Goal: Information Seeking & Learning: Learn about a topic

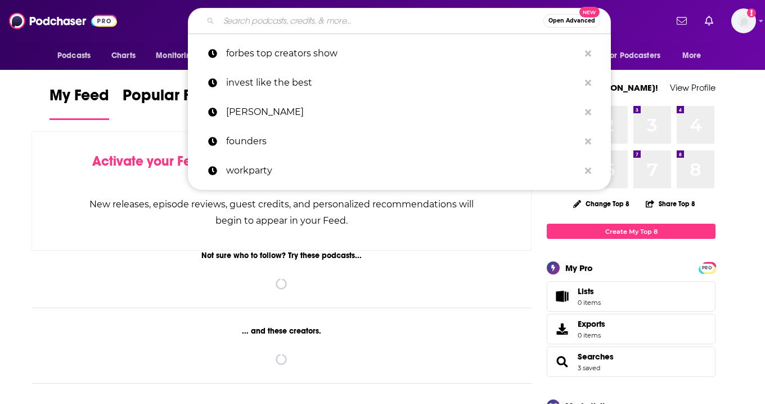
click at [295, 15] on input "Search podcasts, credits, & more..." at bounding box center [381, 21] width 325 height 18
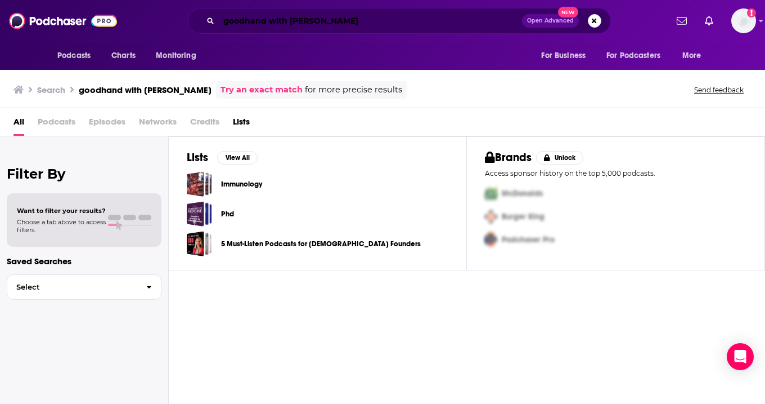
click at [280, 21] on input "goodhand with [PERSON_NAME]" at bounding box center [370, 21] width 303 height 18
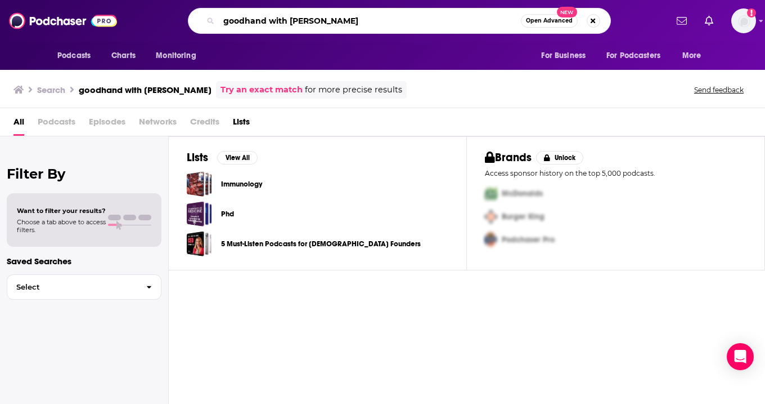
click at [280, 21] on input "goodhand with [PERSON_NAME]" at bounding box center [370, 21] width 302 height 18
paste input "Good Hang with [PERSON_NAME]"
type input "Good Hang with [PERSON_NAME]"
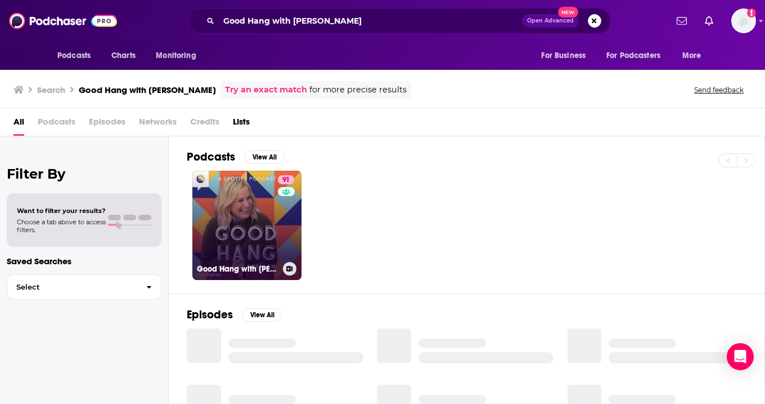
click at [257, 239] on link "91 Good Hang with [PERSON_NAME]" at bounding box center [246, 225] width 109 height 109
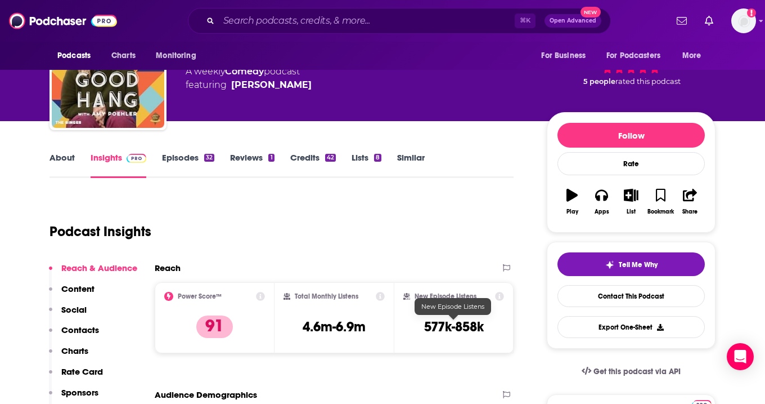
scroll to position [48, 0]
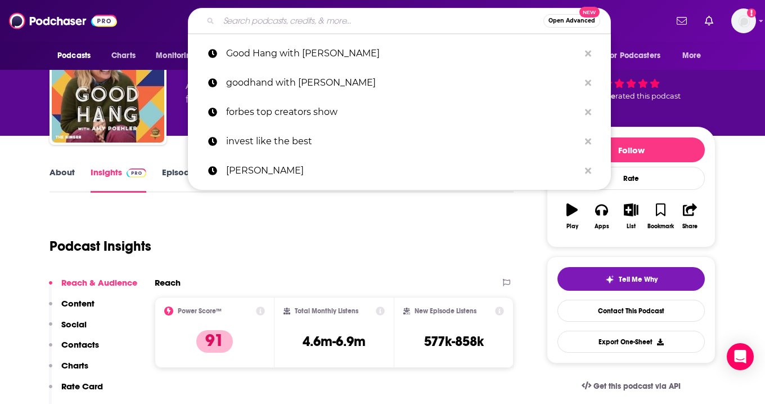
click at [298, 22] on input "Search podcasts, credits, & more..." at bounding box center [381, 21] width 325 height 18
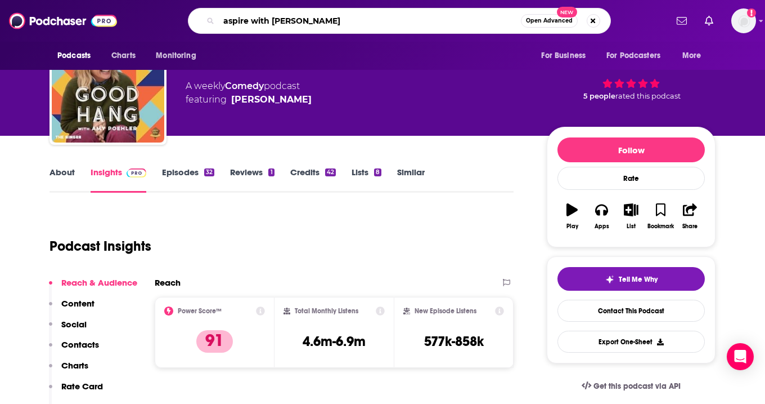
type input "aspire with [PERSON_NAME]"
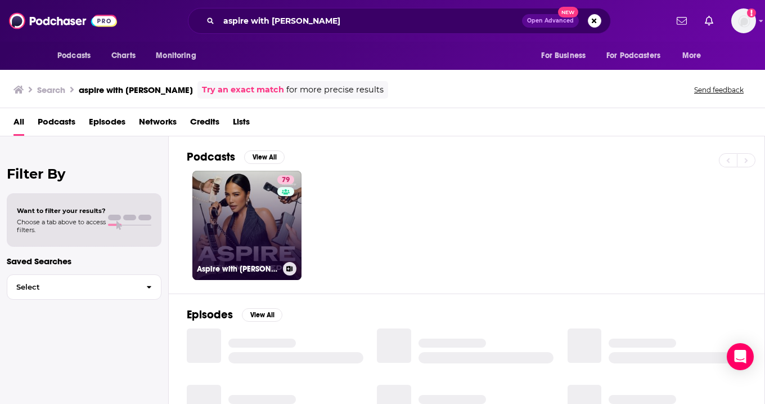
click at [262, 218] on link "79 Aspire with [PERSON_NAME]" at bounding box center [246, 225] width 109 height 109
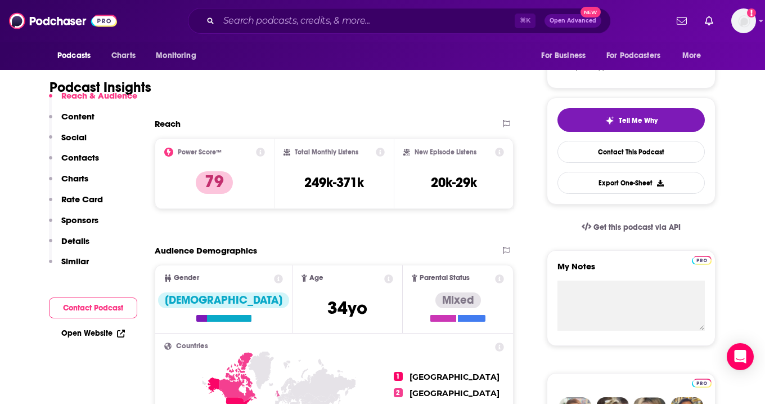
scroll to position [261, 0]
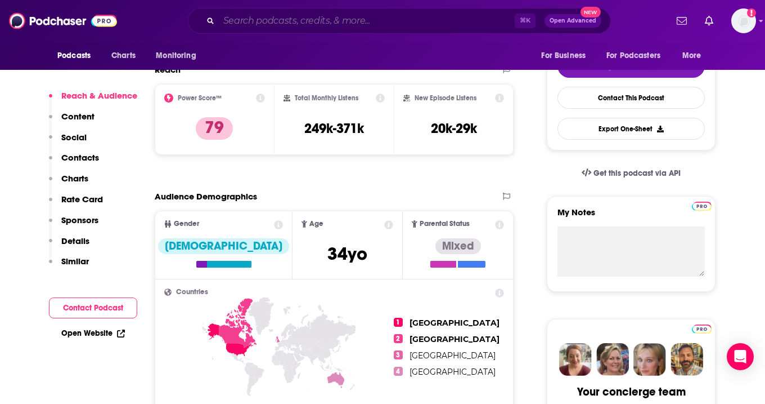
click at [275, 16] on input "Search podcasts, credits, & more..." at bounding box center [367, 21] width 296 height 18
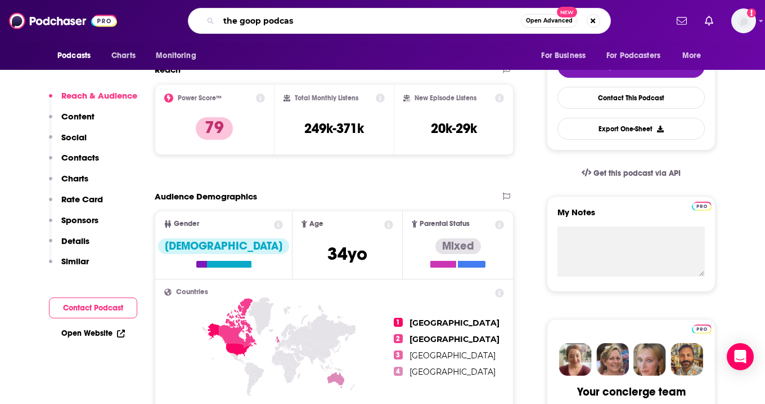
type input "the goop podcast"
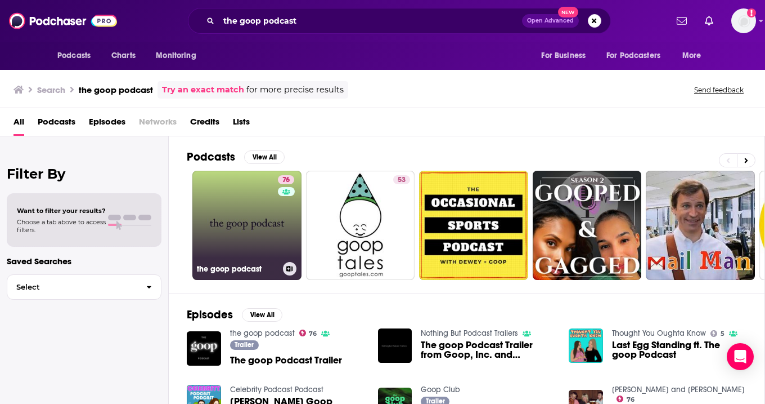
click at [249, 231] on link "76 the goop podcast" at bounding box center [246, 225] width 109 height 109
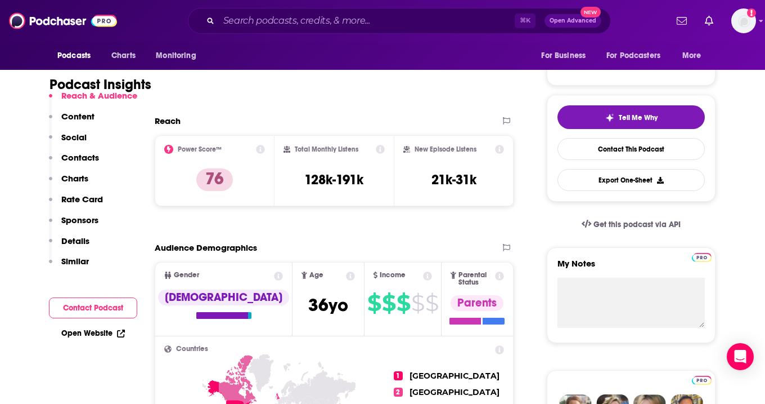
scroll to position [214, 0]
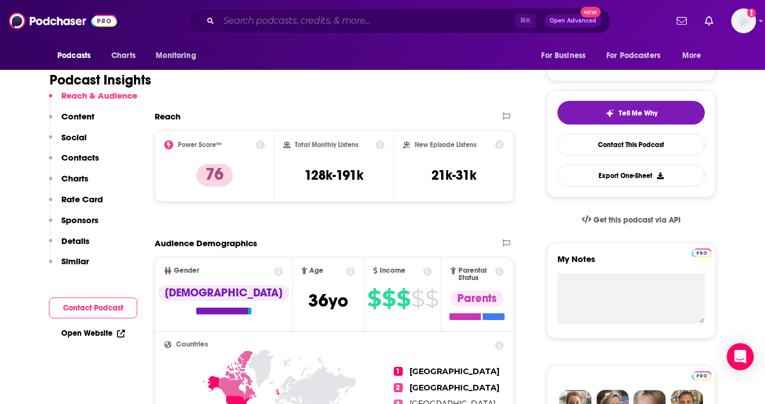
click at [313, 15] on input "Search podcasts, credits, & more..." at bounding box center [367, 21] width 296 height 18
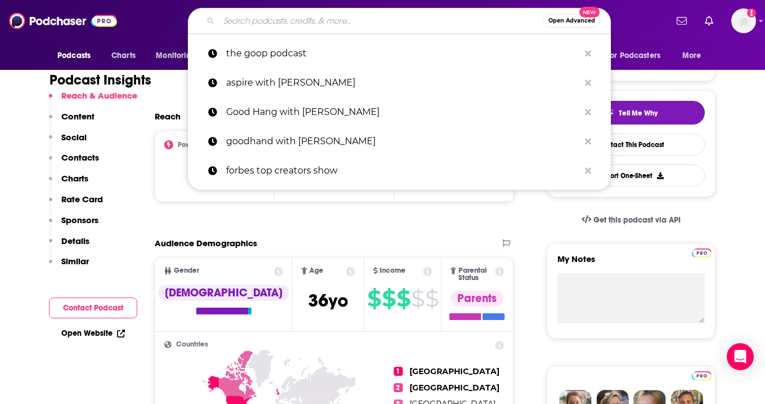
paste input "Work in Progress with [PERSON_NAME]"
type input "Work in Progress with [PERSON_NAME]"
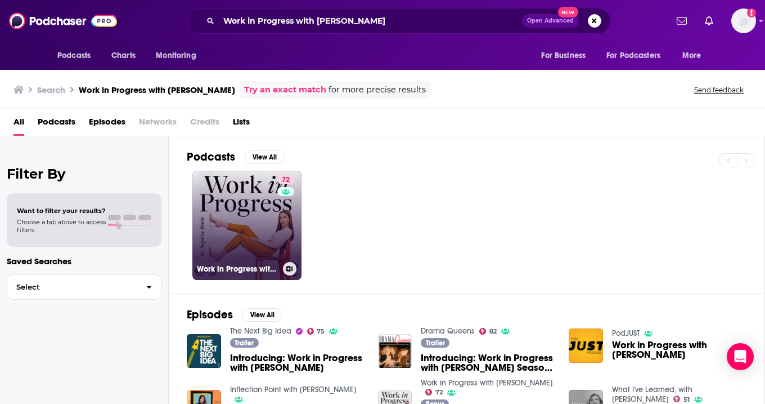
click at [249, 214] on link "72 Work in Progress with [PERSON_NAME]" at bounding box center [246, 225] width 109 height 109
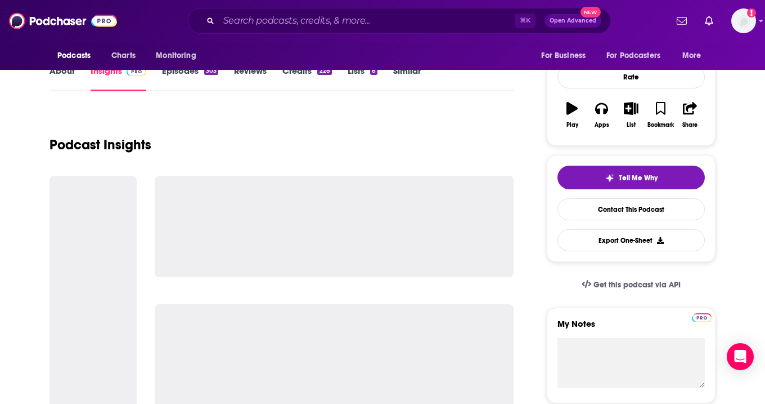
scroll to position [151, 0]
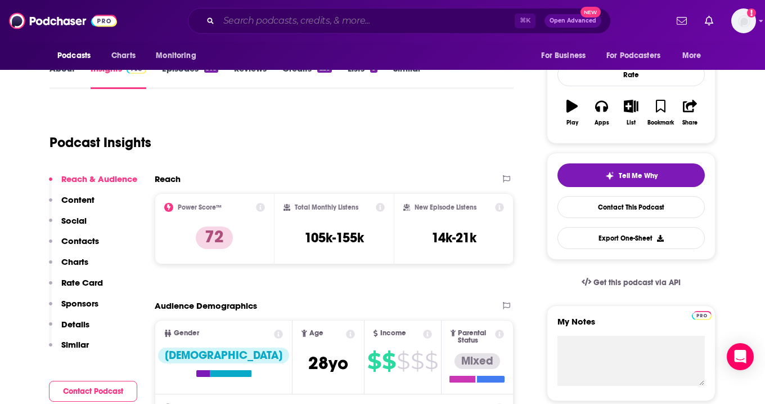
click at [290, 23] on input "Search podcasts, credits, & more..." at bounding box center [367, 21] width 296 height 18
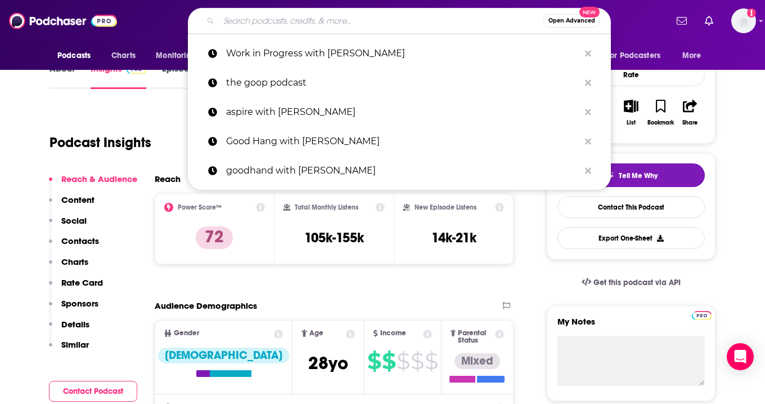
paste input "The Cutting Room Floor"
type input "The Cutting Room Floor"
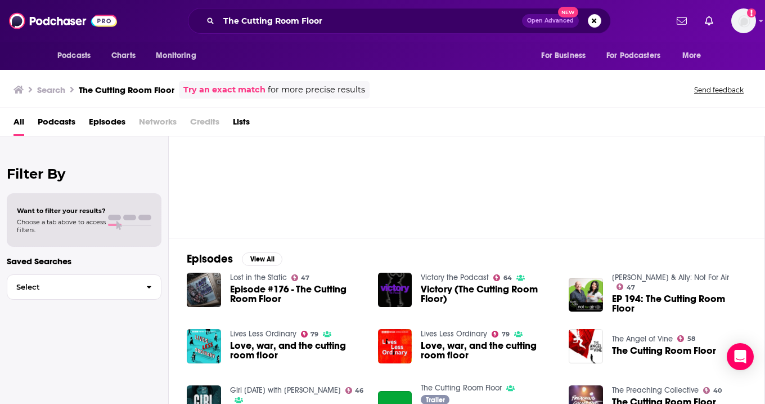
scroll to position [52, 0]
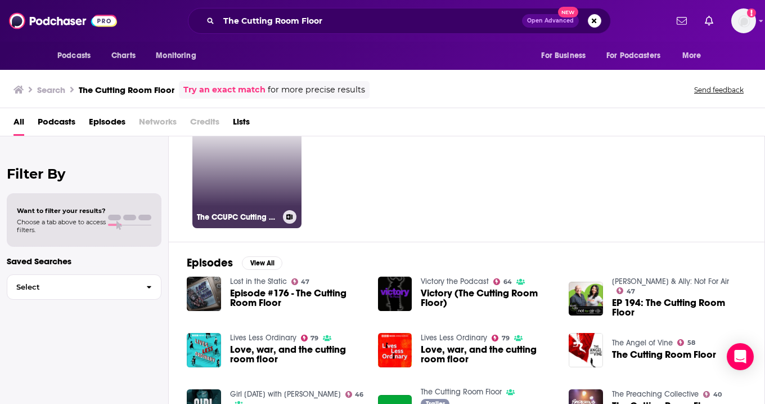
click at [251, 202] on link "32 The CCUPC Cutting Room Floor" at bounding box center [246, 173] width 109 height 109
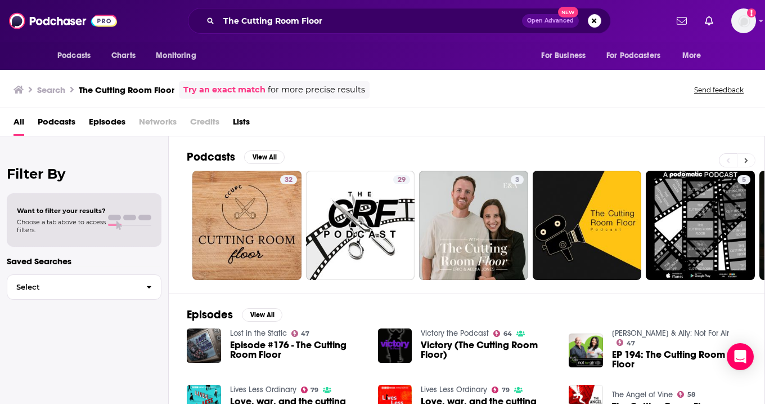
click at [747, 158] on icon at bounding box center [747, 160] width 4 height 8
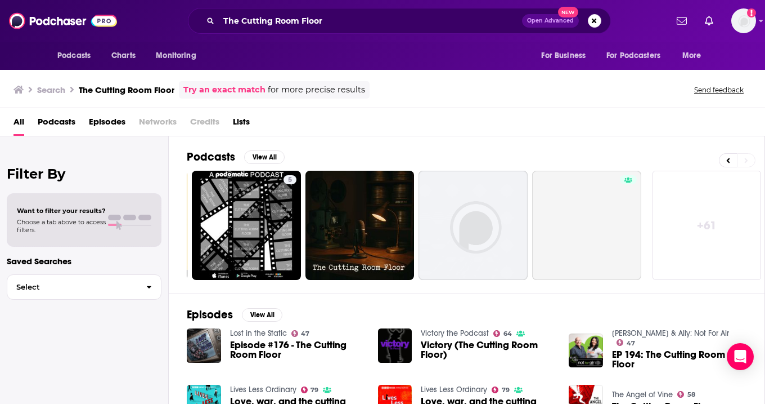
scroll to position [0, 455]
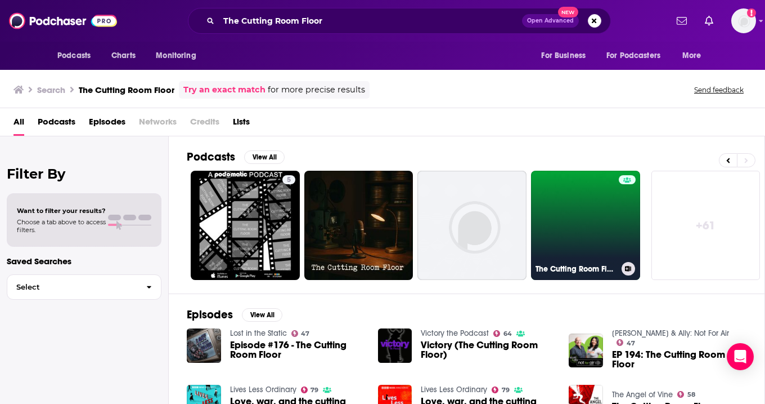
click at [604, 227] on link "The Cutting Room Floor" at bounding box center [585, 225] width 109 height 109
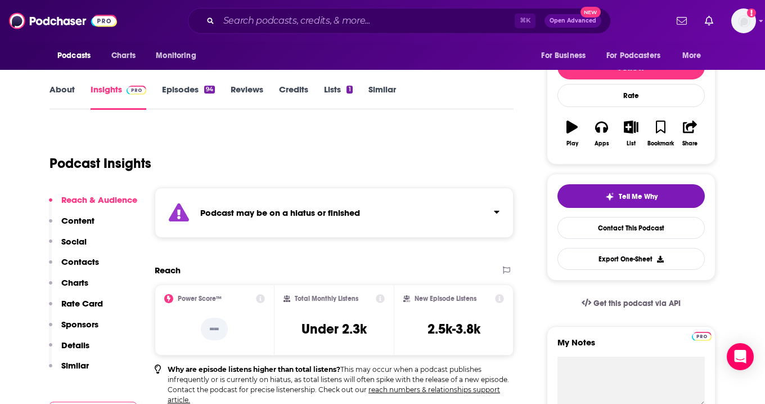
scroll to position [155, 0]
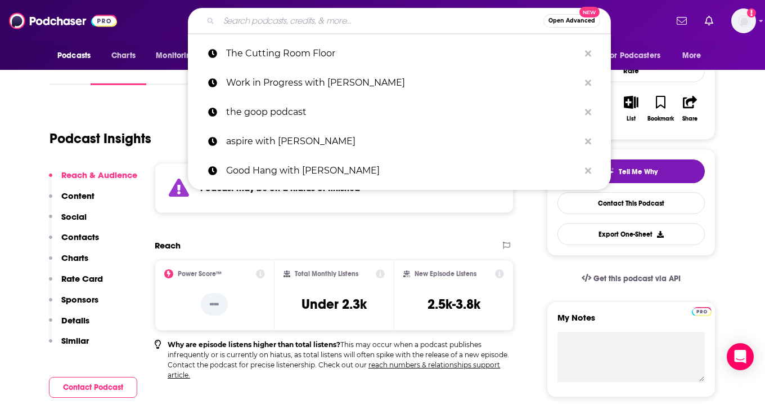
click at [302, 23] on input "Search podcasts, credits, & more..." at bounding box center [381, 21] width 325 height 18
paste input "Chicks in the Office"
type input "Chicks in the Office"
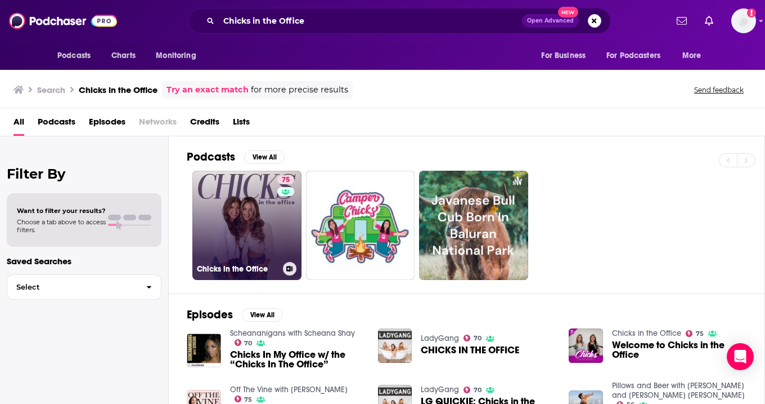
click at [252, 204] on link "75 Chicks in the Office" at bounding box center [246, 225] width 109 height 109
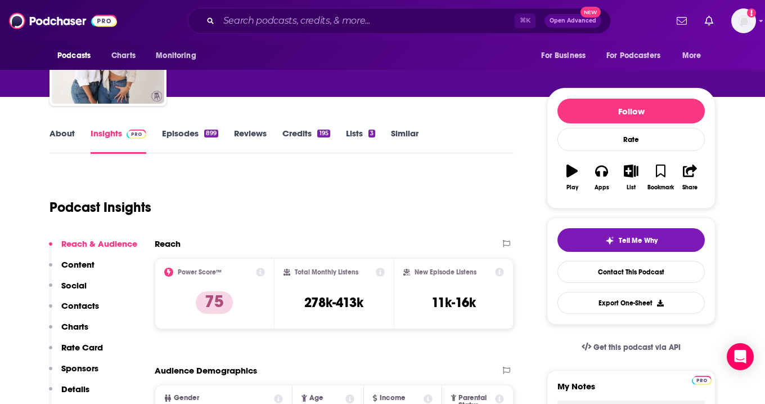
scroll to position [92, 0]
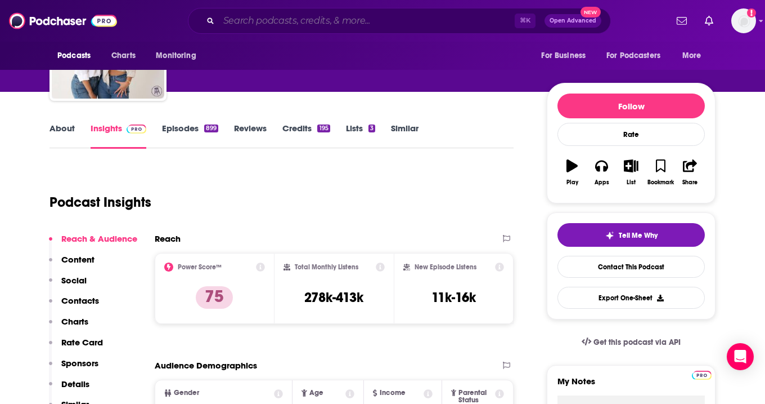
click at [321, 13] on input "Search podcasts, credits, & more..." at bounding box center [367, 21] width 296 height 18
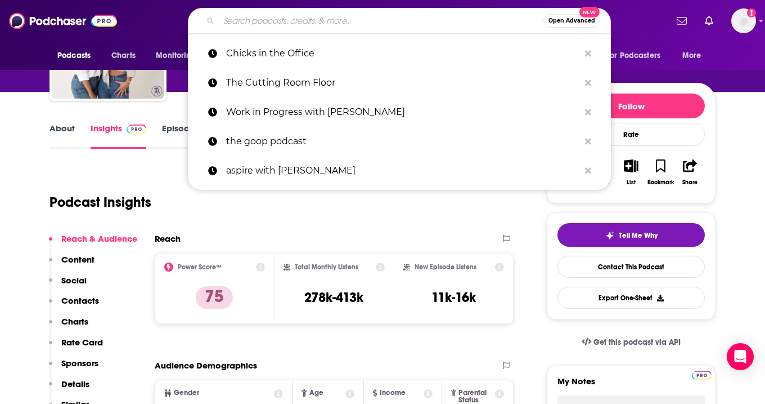
paste input "Superhuman with [PERSON_NAME]"
type input "Superhuman with [PERSON_NAME]"
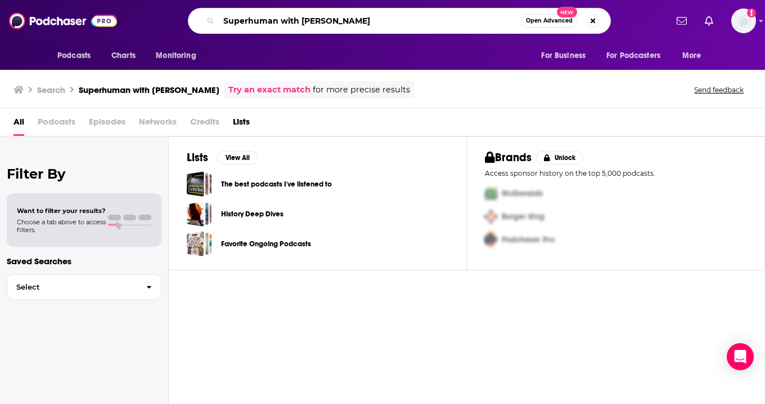
click at [268, 21] on input "Superhuman with [PERSON_NAME]" at bounding box center [370, 21] width 302 height 18
drag, startPoint x: 275, startPoint y: 20, endPoint x: 249, endPoint y: 20, distance: 25.9
click at [249, 20] on input "Superhuman with [PERSON_NAME]" at bounding box center [370, 21] width 302 height 18
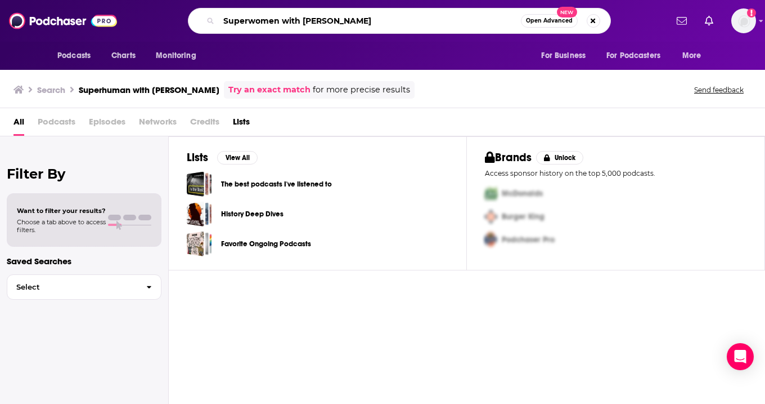
type input "Superwomen with [PERSON_NAME]"
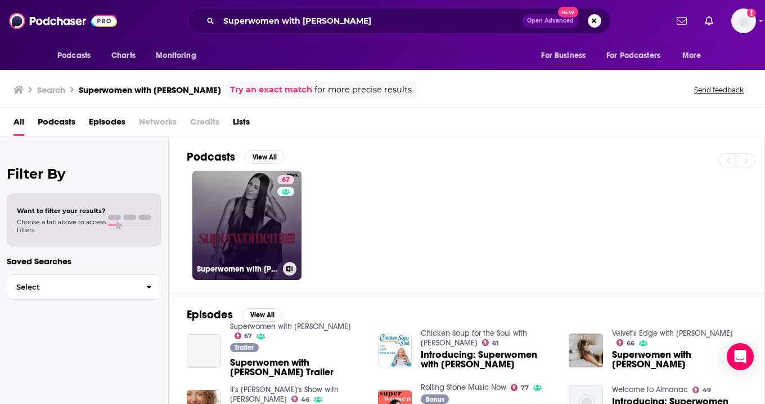
click at [259, 230] on link "67 Superwomen with [PERSON_NAME]" at bounding box center [246, 225] width 109 height 109
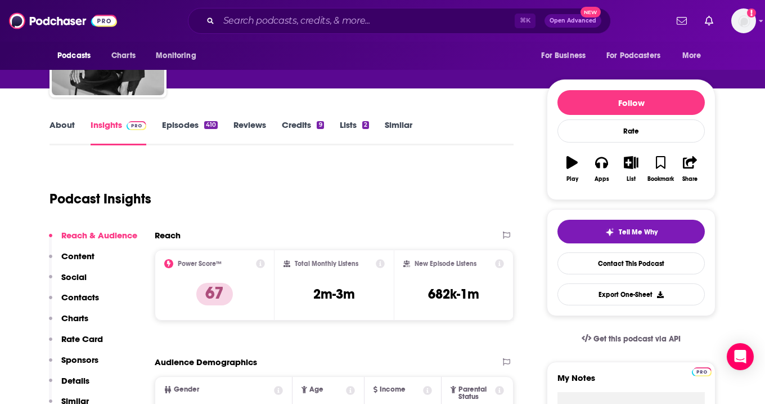
scroll to position [96, 0]
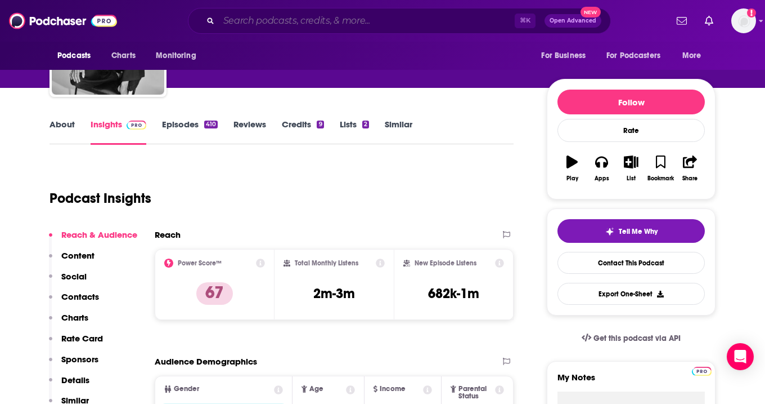
click at [279, 26] on input "Search podcasts, credits, & more..." at bounding box center [367, 21] width 296 height 18
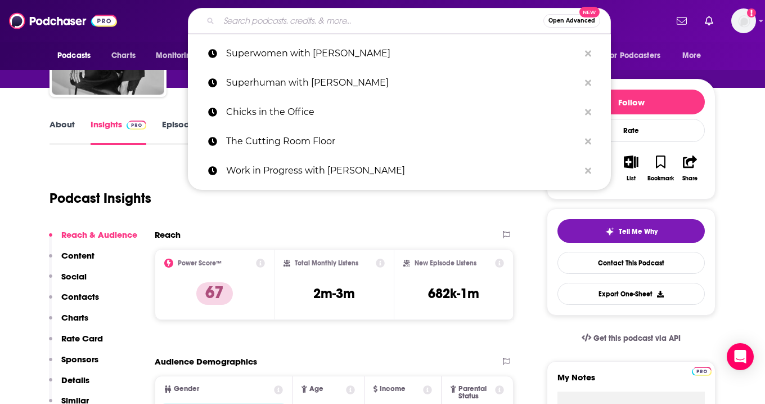
paste input "Therapuss with [PERSON_NAME]"
type input "Therapuss with [PERSON_NAME]"
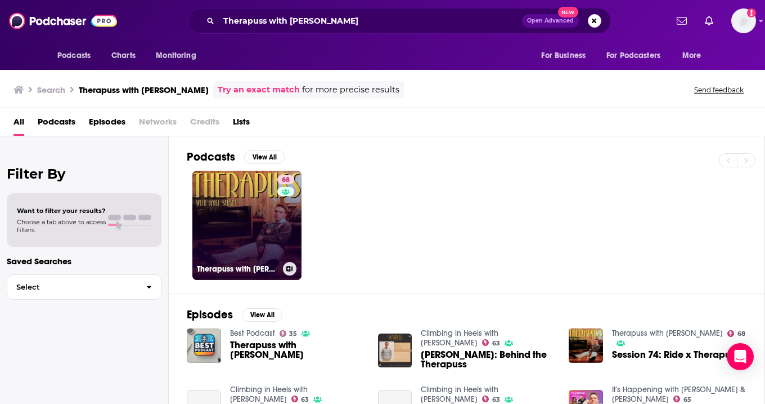
click at [255, 217] on link "68 Therapuss with [PERSON_NAME]" at bounding box center [246, 225] width 109 height 109
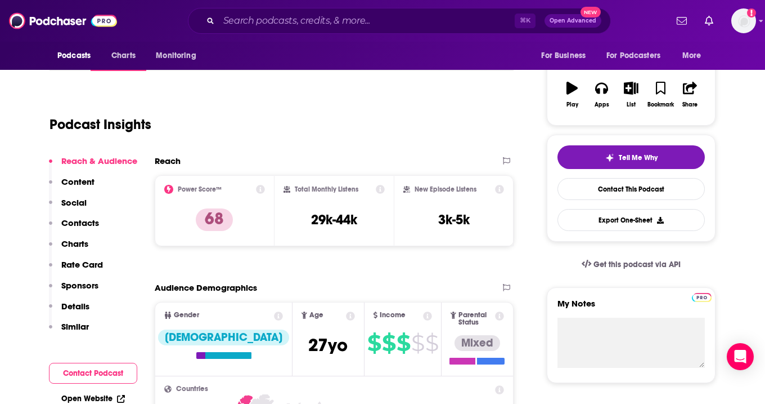
scroll to position [170, 0]
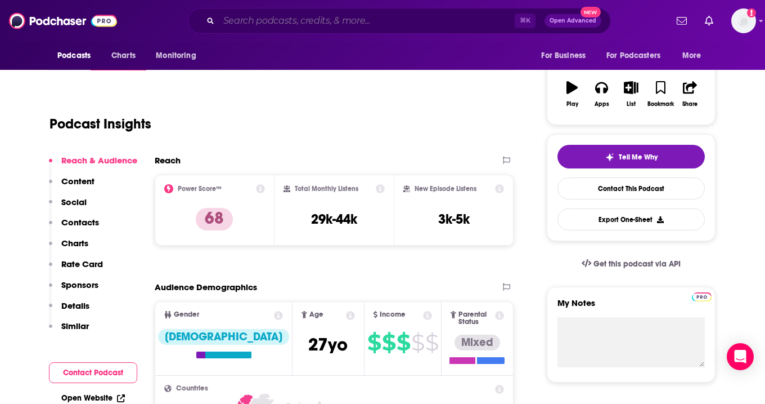
click at [300, 21] on input "Search podcasts, credits, & more..." at bounding box center [367, 21] width 296 height 18
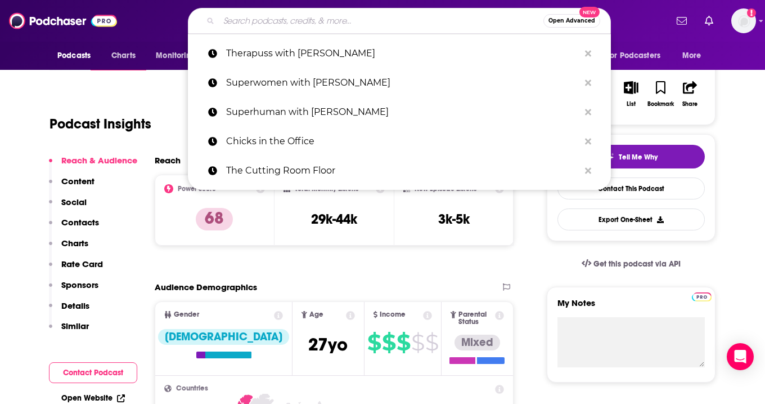
paste input "House Guest with [PERSON_NAME]"
type input "House Guest with [PERSON_NAME]"
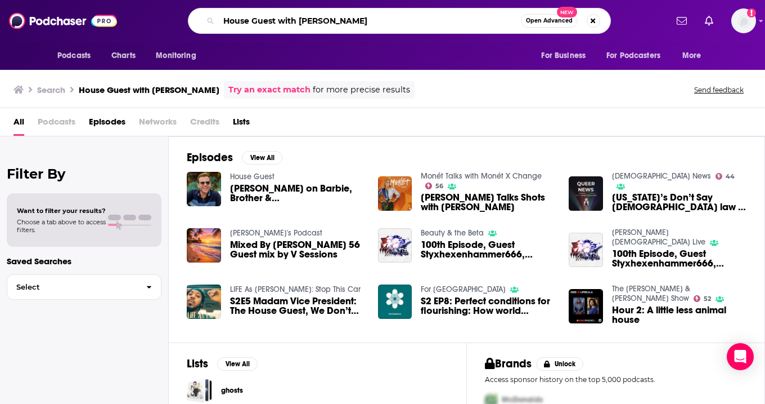
drag, startPoint x: 227, startPoint y: 20, endPoint x: 214, endPoint y: 22, distance: 13.1
click at [214, 22] on div "House Guest with [PERSON_NAME] Open Advanced New" at bounding box center [399, 21] width 423 height 26
drag, startPoint x: 277, startPoint y: 21, endPoint x: 378, endPoint y: 20, distance: 100.2
click at [377, 20] on input "House Guest with [PERSON_NAME]" at bounding box center [370, 21] width 302 height 18
type input "House Guest"
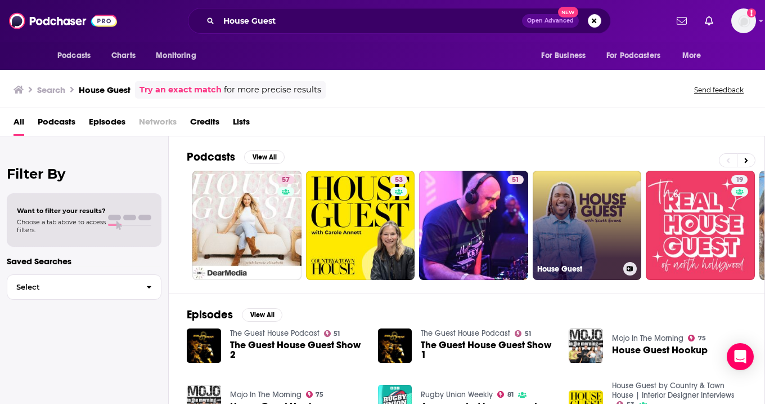
click at [610, 209] on link "House Guest" at bounding box center [587, 225] width 109 height 109
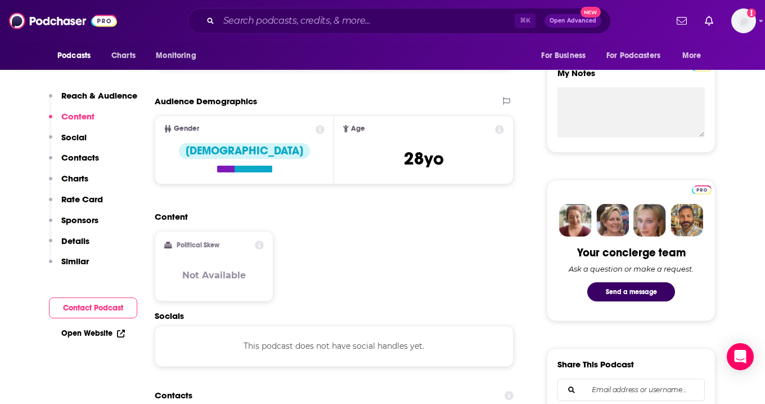
scroll to position [407, 0]
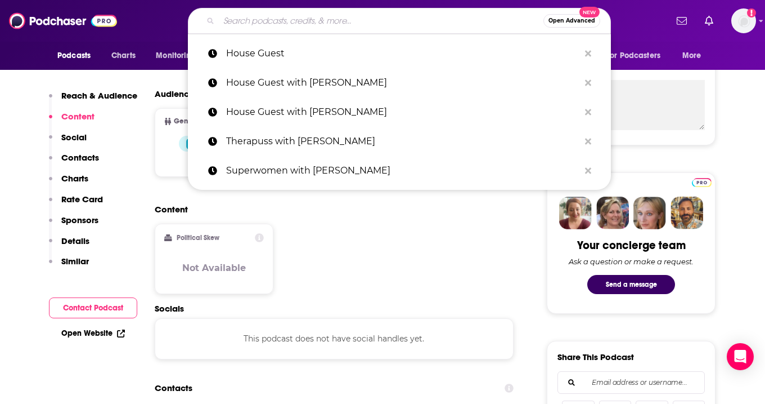
click at [262, 29] on input "Search podcasts, credits, & more..." at bounding box center [381, 21] width 325 height 18
paste input "We Can Do Hard Things"
type input "We Can Do Hard Things"
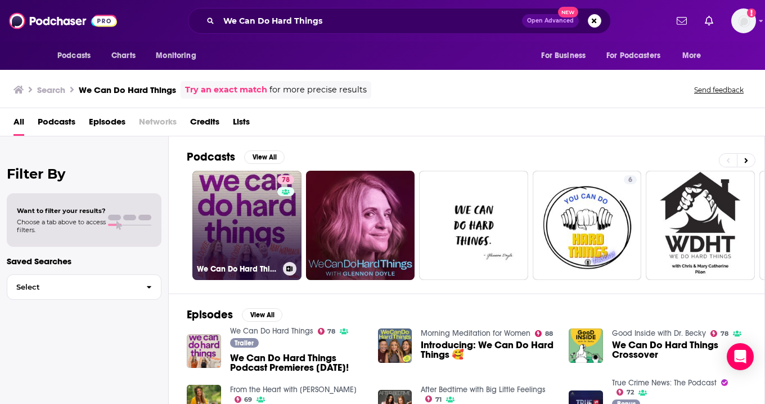
click at [229, 221] on link "78 We Can Do Hard Things" at bounding box center [246, 225] width 109 height 109
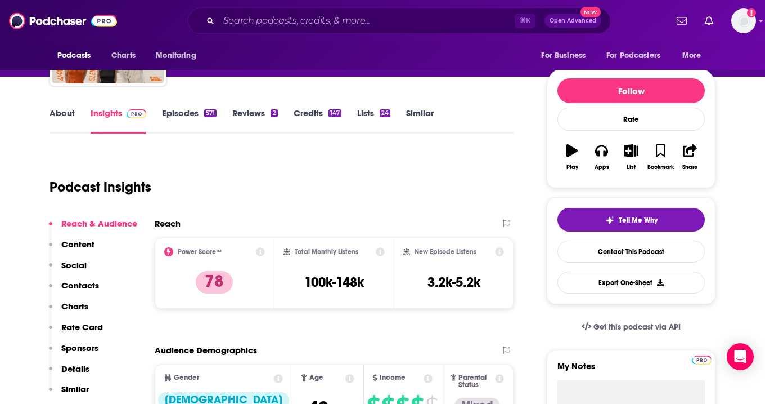
scroll to position [170, 0]
